Goal: Navigation & Orientation: Go to known website

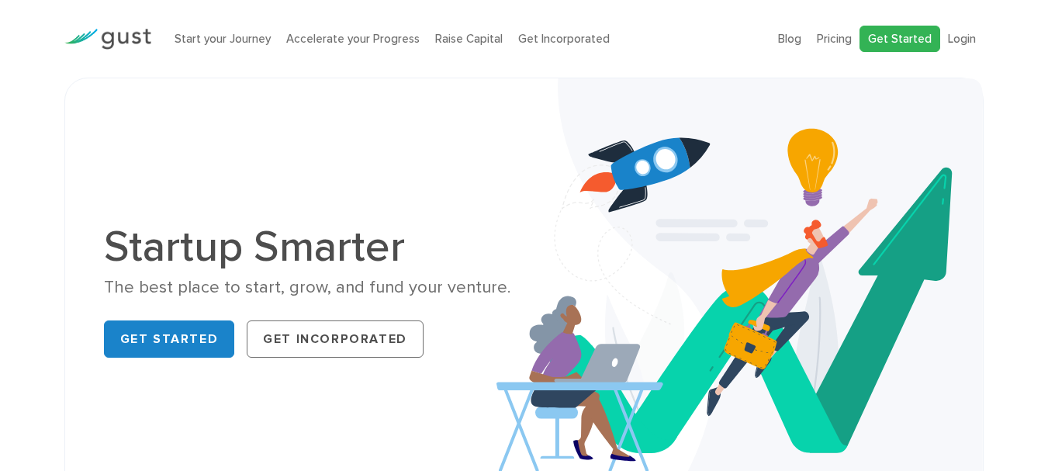
click at [926, 34] on link "Get Started" at bounding box center [900, 39] width 81 height 27
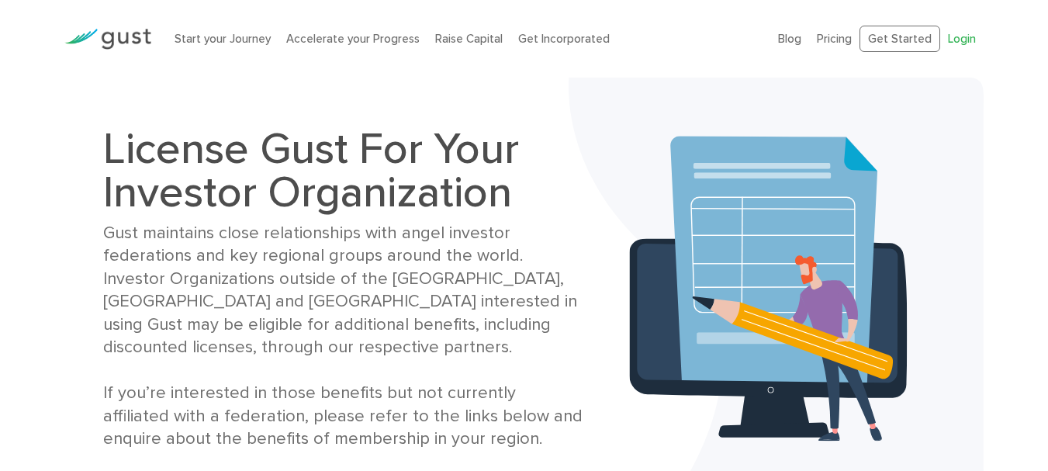
click at [953, 40] on link "Login" at bounding box center [962, 39] width 28 height 14
click at [958, 39] on link "Login" at bounding box center [962, 39] width 28 height 14
